Goal: Information Seeking & Learning: Learn about a topic

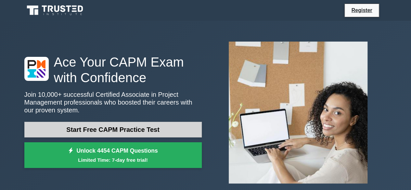
click at [135, 130] on link "Start Free CAPM Practice Test" at bounding box center [112, 130] width 177 height 16
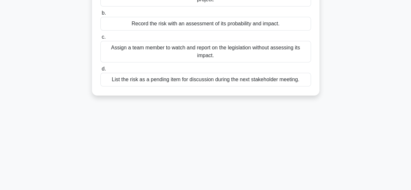
scroll to position [32, 0]
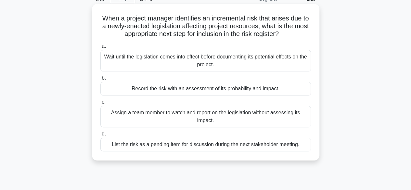
click at [172, 89] on div "Record the risk with an assessment of its probability and impact." at bounding box center [205, 89] width 210 height 14
click at [100, 80] on input "b. Record the risk with an assessment of its probability and impact." at bounding box center [100, 78] width 0 height 4
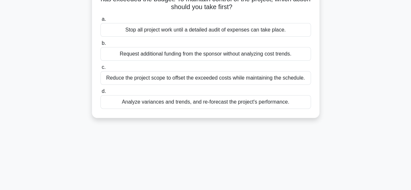
scroll to position [31, 0]
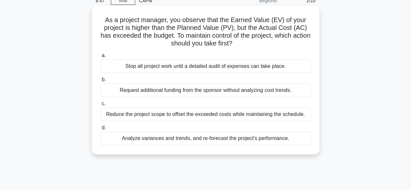
click at [237, 137] on div "Analyze variances and trends, and re-forecast the project's performance." at bounding box center [205, 138] width 210 height 14
click at [100, 130] on input "d. Analyze variances and trends, and re-forecast the project's performance." at bounding box center [100, 128] width 0 height 4
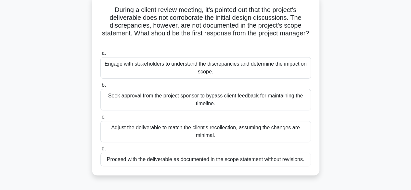
scroll to position [32, 0]
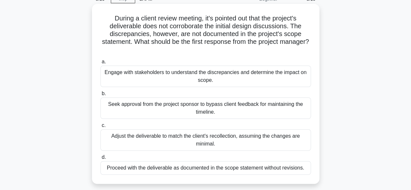
click at [253, 75] on div "Engage with stakeholders to understand the discrepancies and determine the impa…" at bounding box center [205, 76] width 210 height 21
click at [100, 64] on input "a. Engage with stakeholders to understand the discrepancies and determine the i…" at bounding box center [100, 62] width 0 height 4
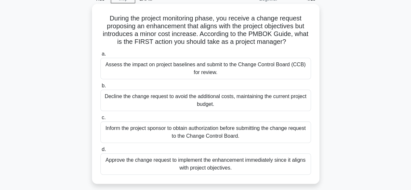
click at [185, 70] on div "Assess the impact on project baselines and submit to the Change Control Board (…" at bounding box center [205, 68] width 210 height 21
click at [100, 56] on input "a. Assess the impact on project baselines and submit to the Change Control Boar…" at bounding box center [100, 54] width 0 height 4
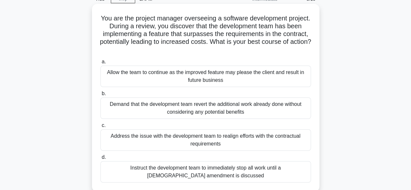
scroll to position [65, 0]
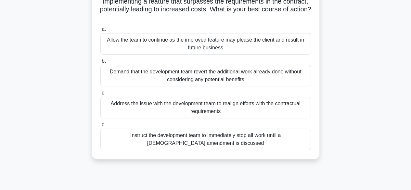
click at [148, 111] on div "Address the issue with the development team to realign efforts with the contrac…" at bounding box center [205, 107] width 210 height 21
click at [100, 95] on input "c. Address the issue with the development team to realign efforts with the cont…" at bounding box center [100, 93] width 0 height 4
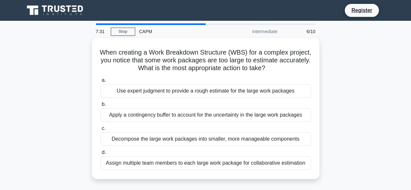
scroll to position [32, 0]
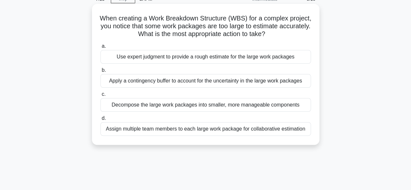
click at [153, 105] on div "Decompose the large work packages into smaller, more manageable components" at bounding box center [205, 105] width 210 height 14
click at [100, 96] on input "c. Decompose the large work packages into smaller, more manageable components" at bounding box center [100, 94] width 0 height 4
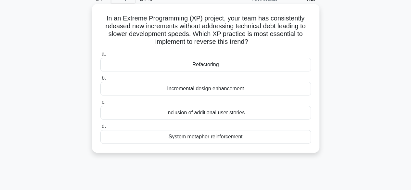
click at [230, 67] on div "Refactoring" at bounding box center [205, 65] width 210 height 14
click at [100, 56] on input "a. Refactoring" at bounding box center [100, 54] width 0 height 4
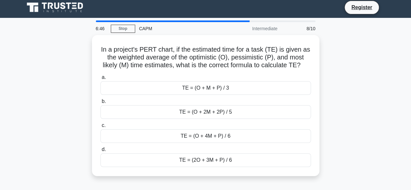
scroll to position [0, 0]
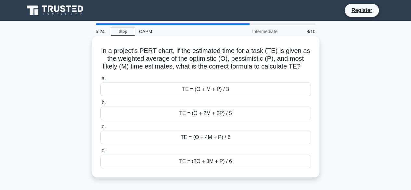
click at [221, 139] on div "TE = (O + 4M + P) / 6" at bounding box center [205, 137] width 210 height 14
click at [100, 129] on input "c. TE = (O + 4M + P) / 6" at bounding box center [100, 127] width 0 height 4
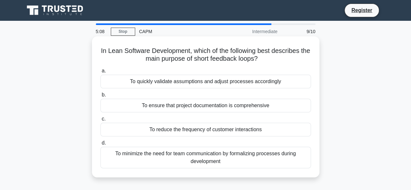
click at [146, 80] on div "To quickly validate assumptions and adjust processes accordingly" at bounding box center [205, 82] width 210 height 14
click at [100, 73] on input "a. To quickly validate assumptions and adjust processes accordingly" at bounding box center [100, 71] width 0 height 4
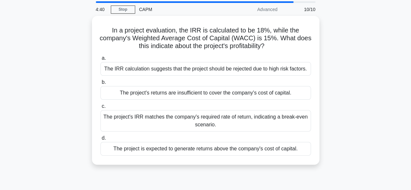
scroll to position [32, 0]
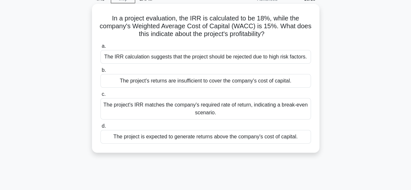
click at [217, 135] on div "The project is expected to generate returns above the company's cost of capital." at bounding box center [205, 137] width 210 height 14
click at [100, 128] on input "d. The project is expected to generate returns above the company's cost of capi…" at bounding box center [100, 126] width 0 height 4
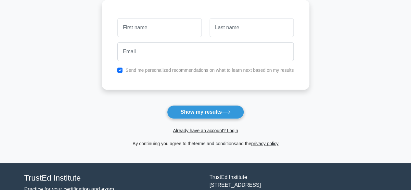
scroll to position [97, 0]
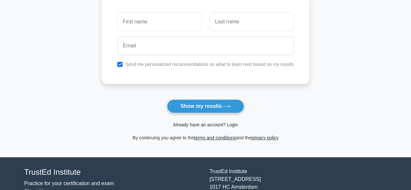
click at [202, 122] on link "Already have an account? Login" at bounding box center [205, 124] width 65 height 5
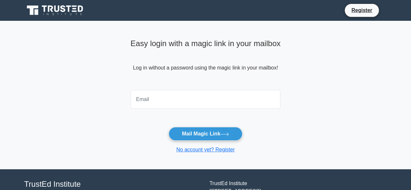
click at [184, 105] on input "email" at bounding box center [205, 99] width 150 height 19
type input "abhisheksingh1937@gmail.com"
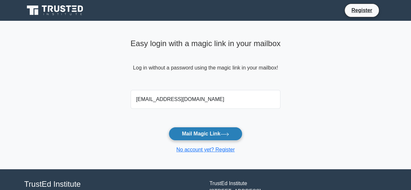
click at [197, 131] on button "Mail Magic Link" at bounding box center [205, 134] width 74 height 14
